Goal: Navigation & Orientation: Find specific page/section

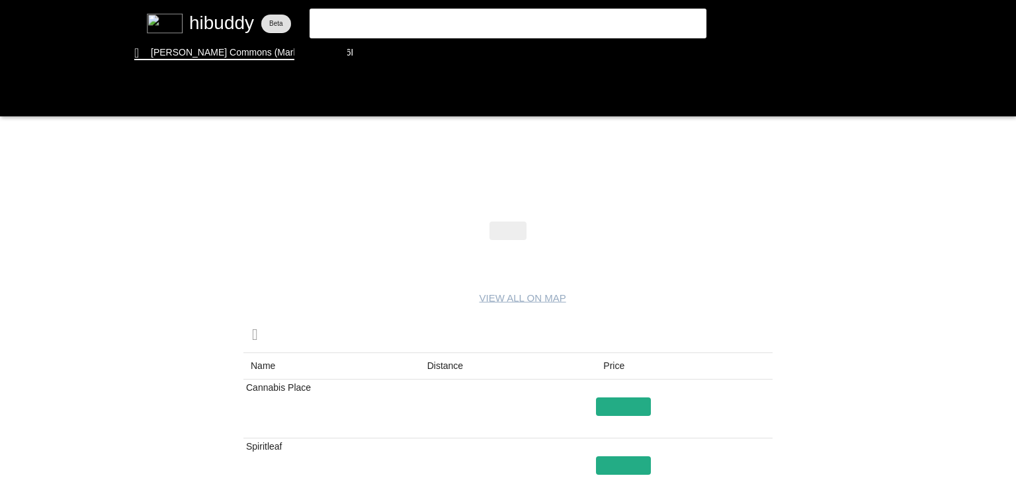
click at [450, 363] on flt-glass-pane at bounding box center [508, 244] width 1016 height 488
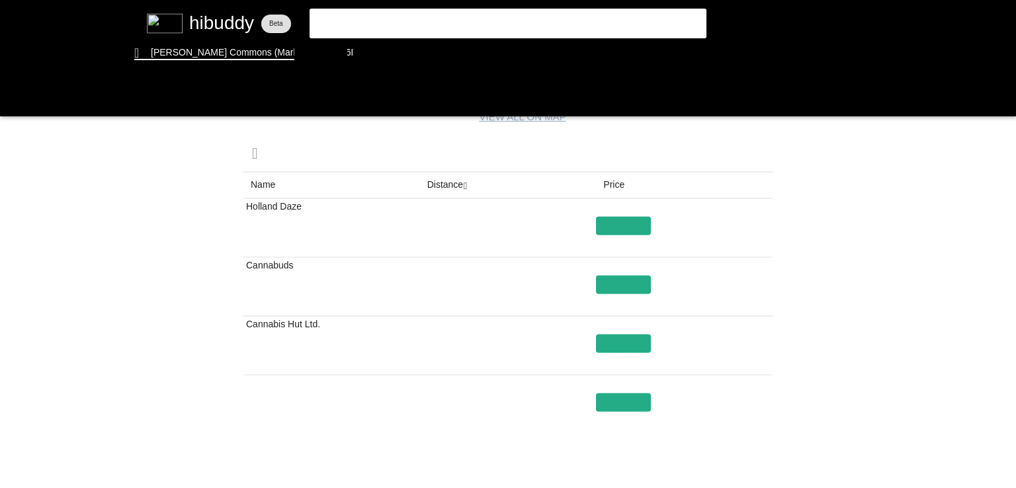
click at [382, 62] on flt-glass-pane at bounding box center [508, 244] width 1016 height 488
click at [383, 56] on flt-glass-pane at bounding box center [508, 244] width 1016 height 488
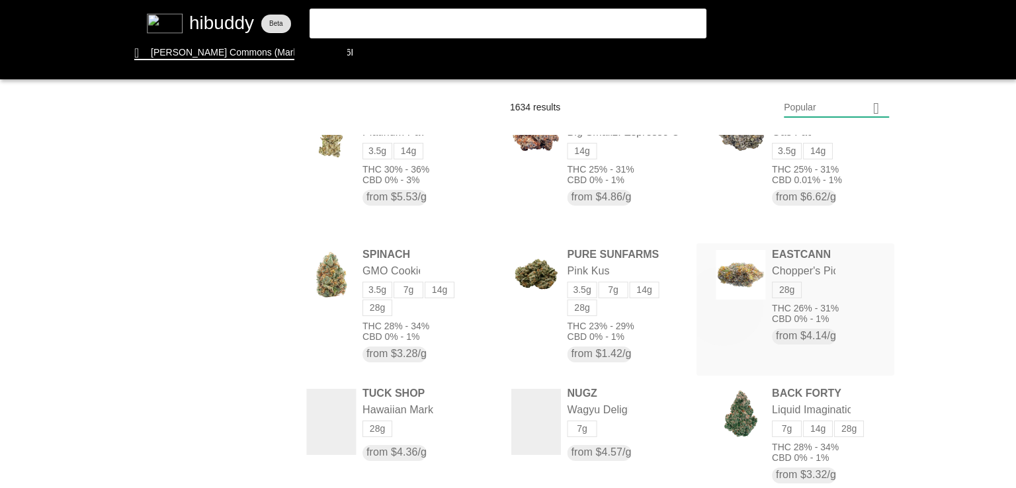
click at [720, 306] on flt-glass-pane at bounding box center [508, 244] width 1016 height 488
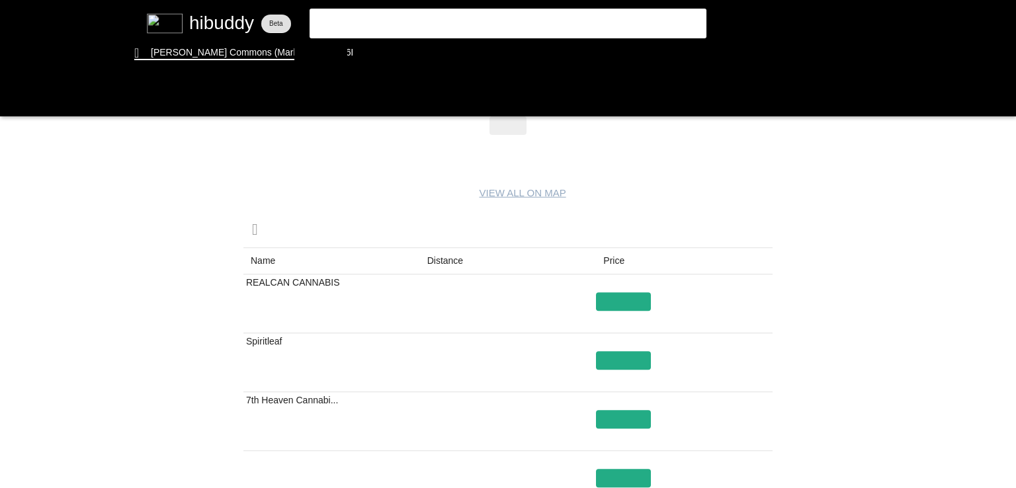
click at [455, 257] on flt-glass-pane at bounding box center [508, 244] width 1016 height 488
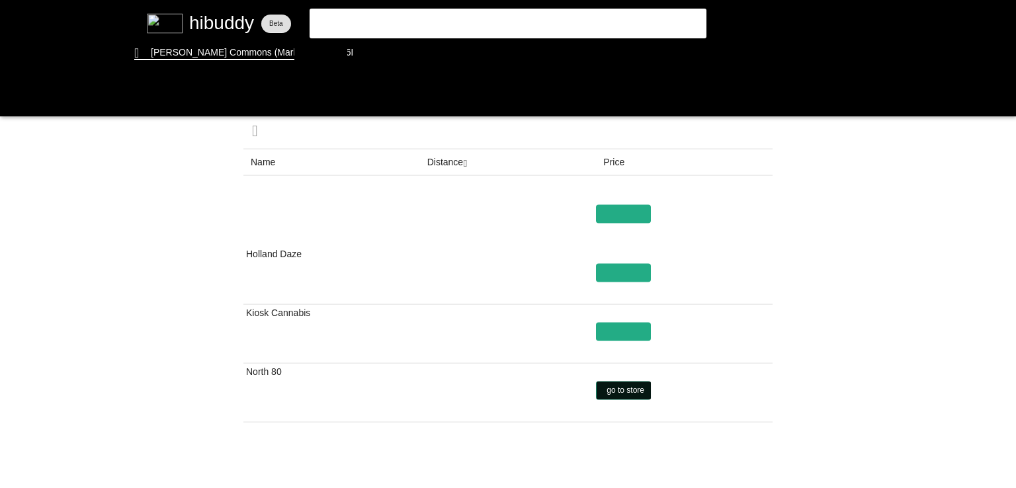
click at [632, 389] on flt-glass-pane at bounding box center [508, 244] width 1016 height 488
